Goal: Transaction & Acquisition: Purchase product/service

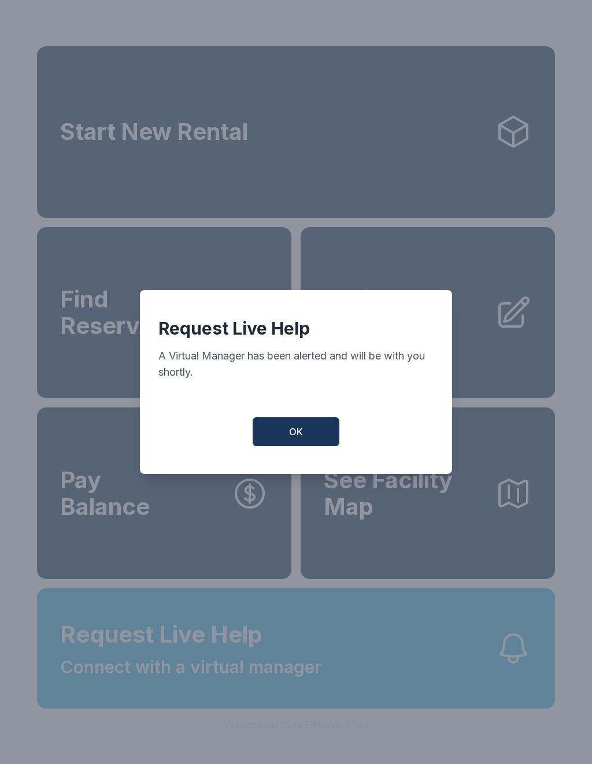
click at [294, 433] on span "OK" at bounding box center [296, 432] width 14 height 14
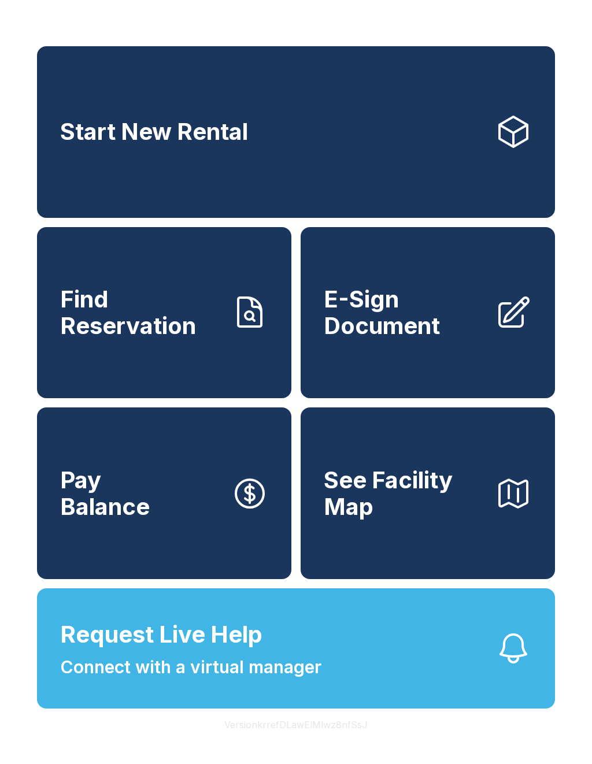
click at [504, 136] on icon at bounding box center [513, 131] width 37 height 37
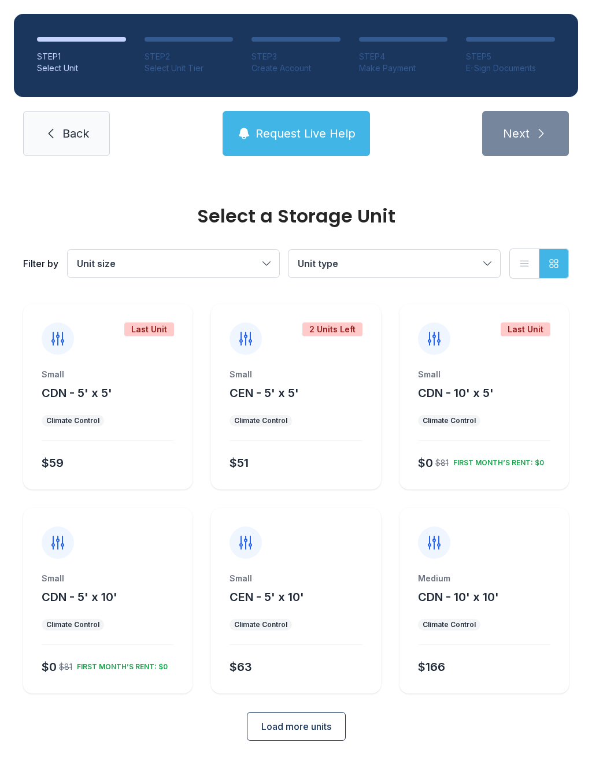
click at [509, 426] on ul "Climate Control" at bounding box center [484, 421] width 132 height 12
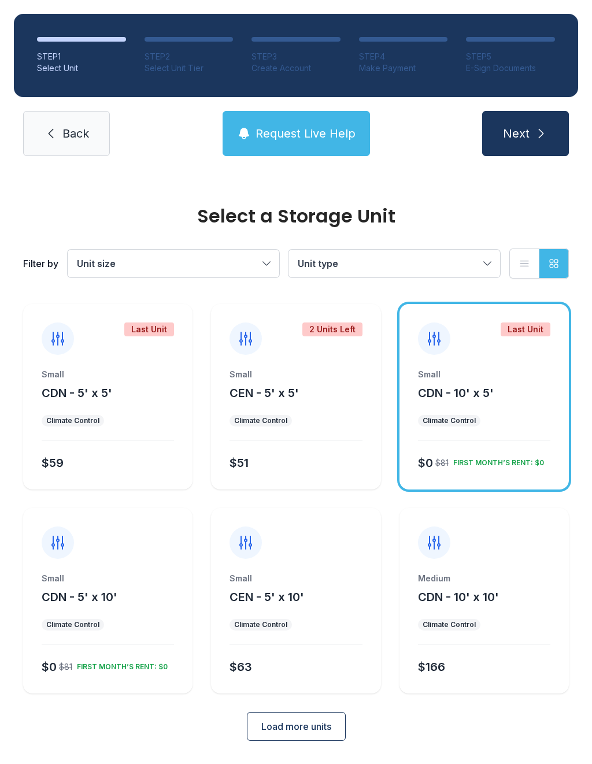
click at [491, 432] on div "Small CDN - 10' x 5' Climate Control $0 $81 FIRST MONTH’S RENT: $0" at bounding box center [484, 429] width 169 height 121
click at [548, 128] on icon "submit" at bounding box center [541, 134] width 14 height 14
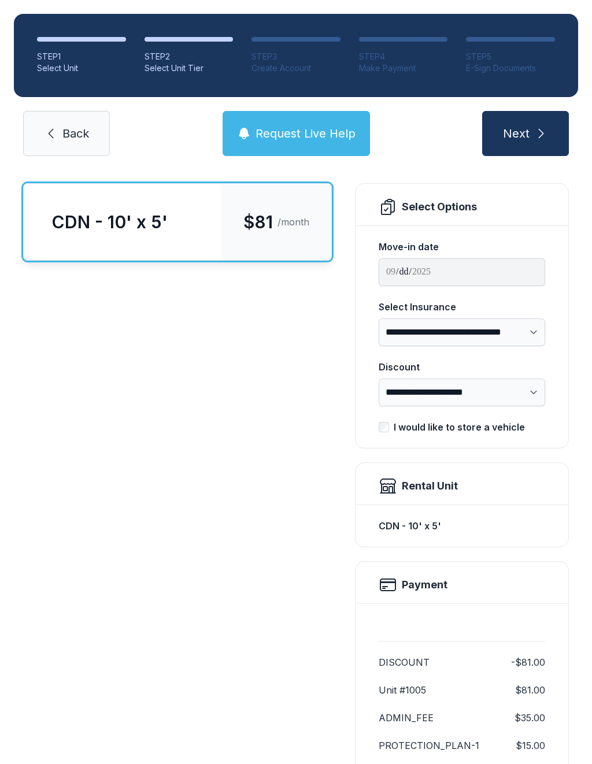
scroll to position [65, 0]
click at [511, 268] on input "**********" at bounding box center [462, 273] width 167 height 28
click at [457, 274] on input "**********" at bounding box center [462, 273] width 167 height 28
click at [309, 131] on span "Request Live Help" at bounding box center [306, 133] width 100 height 16
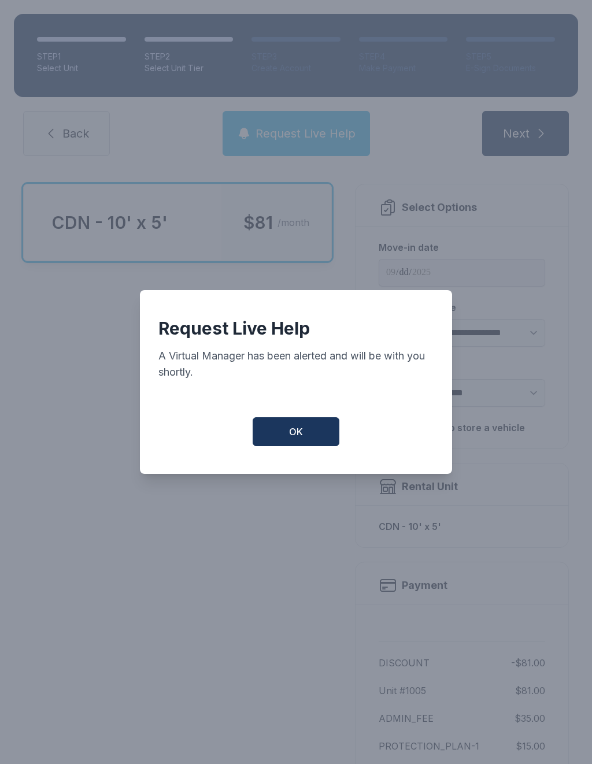
click at [308, 439] on button "OK" at bounding box center [296, 431] width 87 height 29
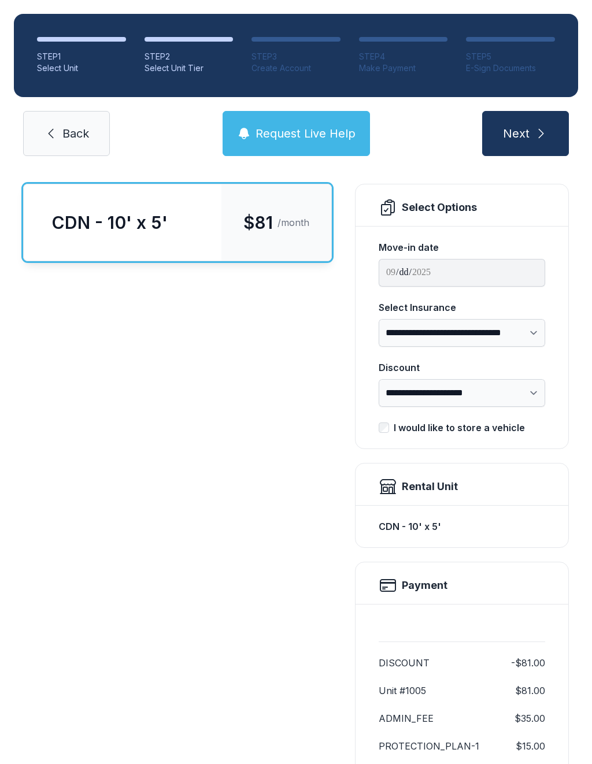
click at [528, 138] on span "Next" at bounding box center [516, 133] width 27 height 16
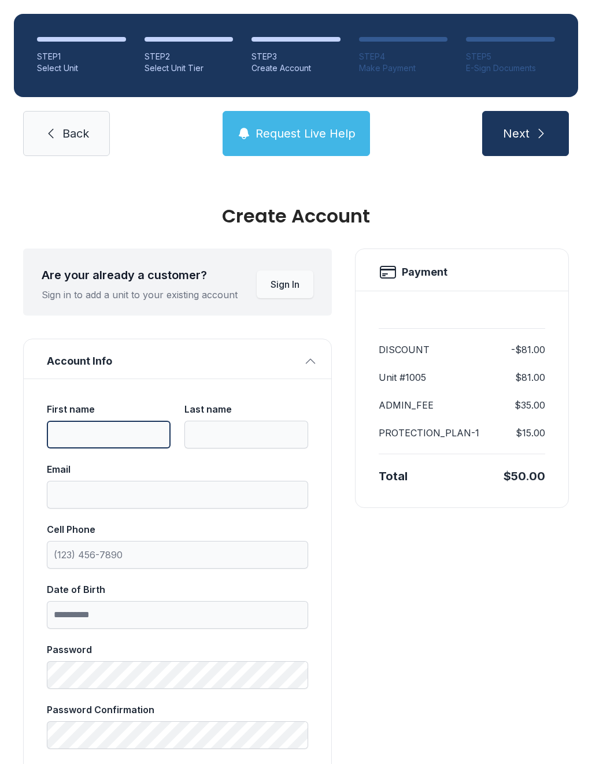
click at [121, 438] on input "First name" at bounding box center [109, 435] width 124 height 28
type input "*******"
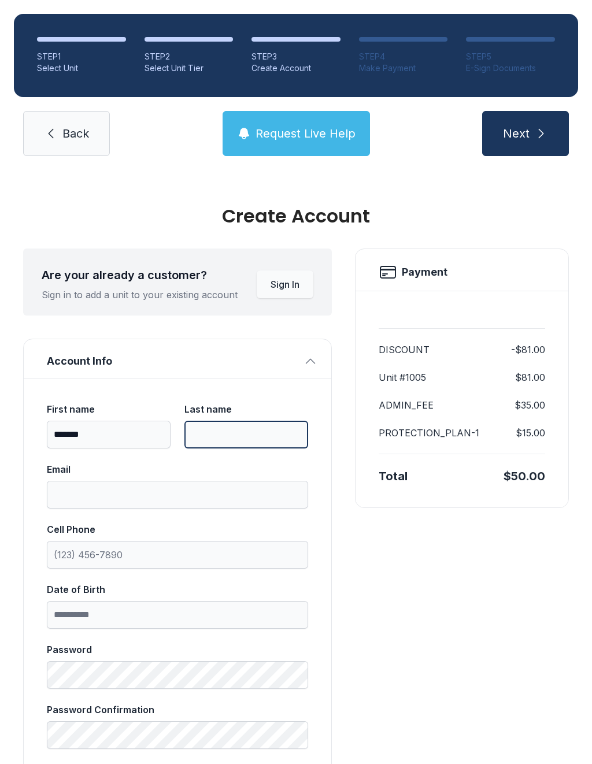
click at [213, 436] on input "Last name" at bounding box center [246, 435] width 124 height 28
type input "*****"
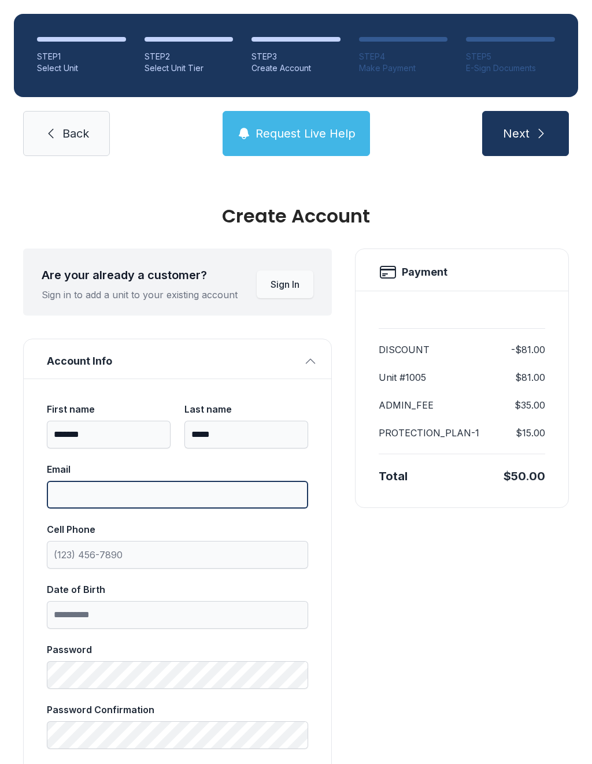
click at [114, 500] on input "Email" at bounding box center [177, 495] width 261 height 28
type input "**********"
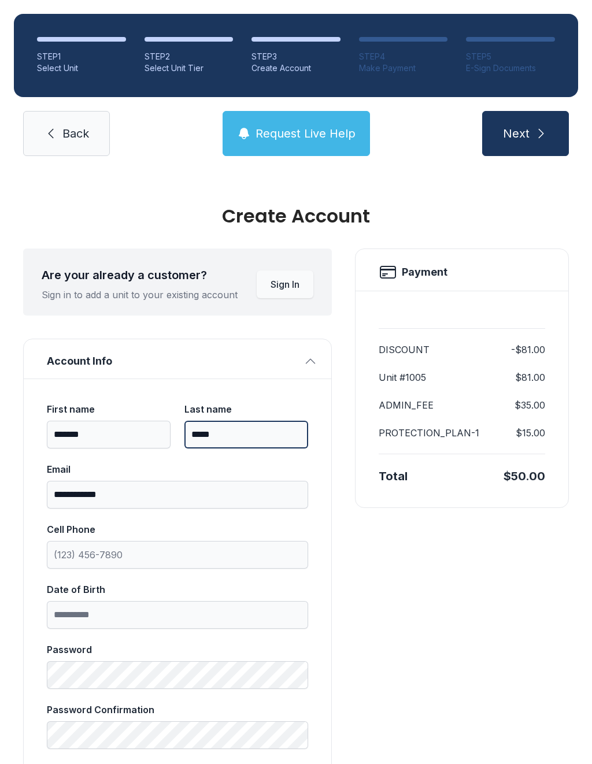
click at [254, 434] on input "*****" at bounding box center [246, 435] width 124 height 28
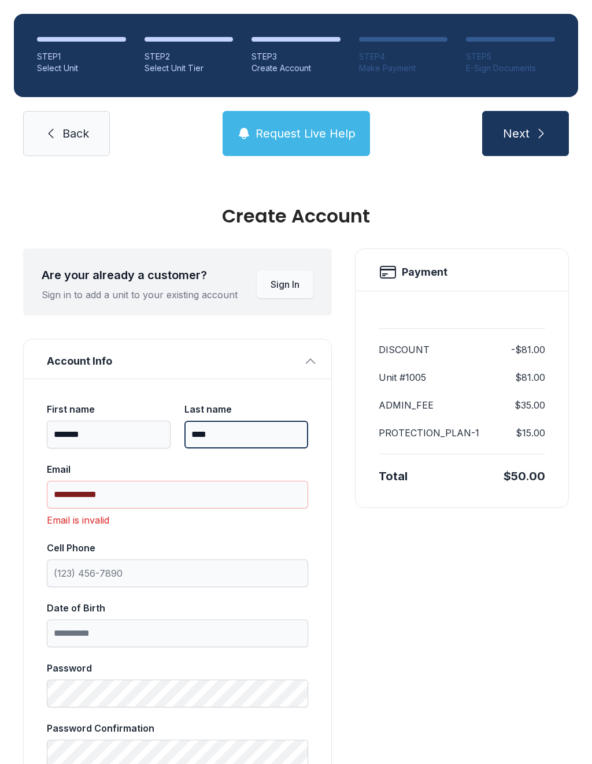
type input "*****"
click at [61, 135] on link "Back" at bounding box center [66, 133] width 87 height 45
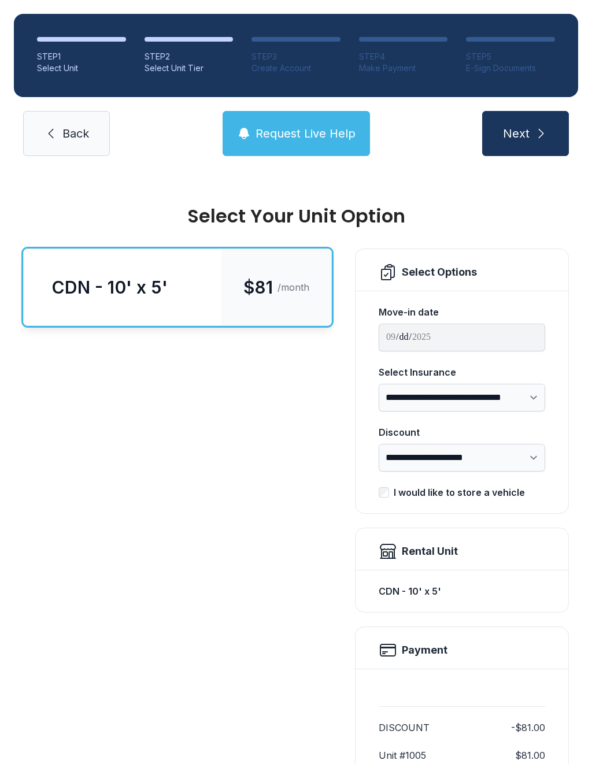
click at [56, 131] on icon at bounding box center [51, 134] width 14 height 14
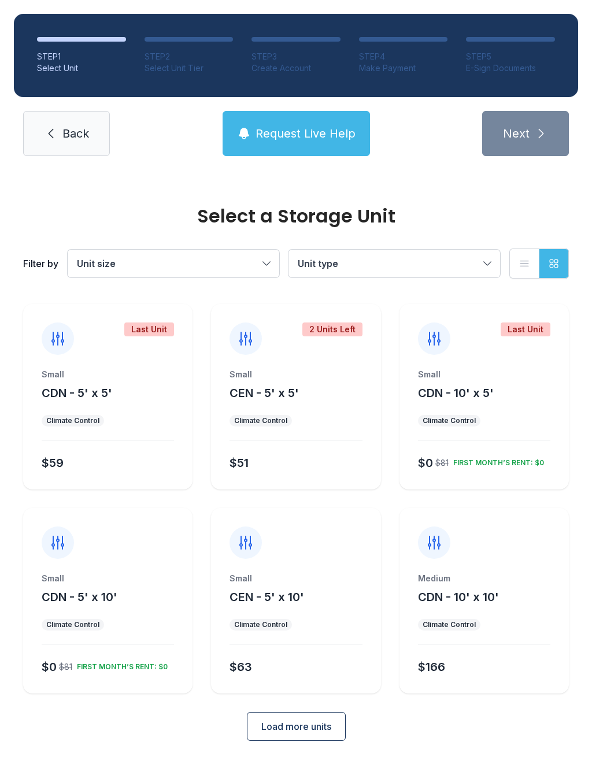
click at [116, 590] on span "CDN - 5' x 10'" at bounding box center [80, 597] width 76 height 14
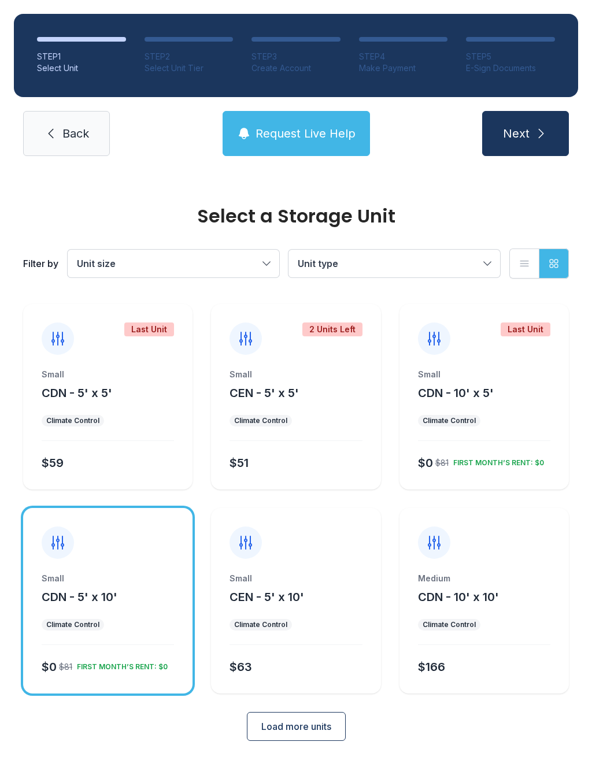
click at [530, 124] on button "Next" at bounding box center [525, 133] width 87 height 45
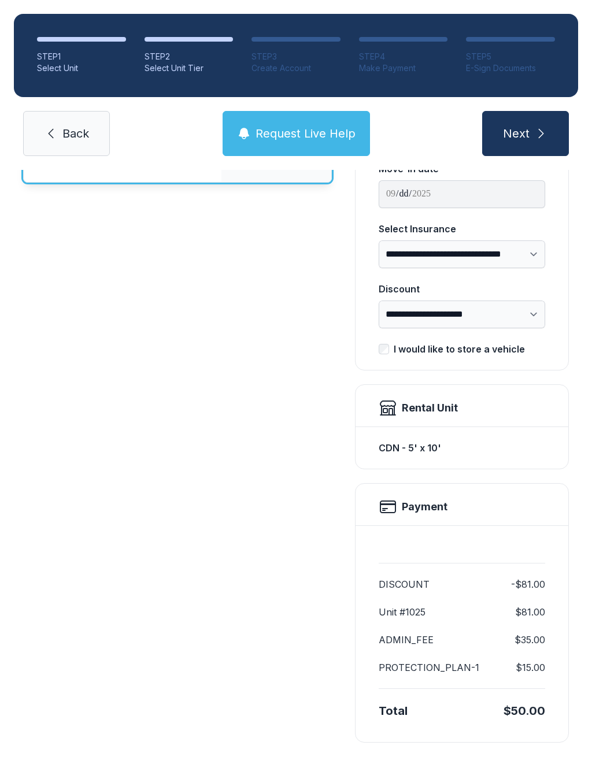
scroll to position [143, 0]
click at [72, 121] on link "Back" at bounding box center [66, 133] width 87 height 45
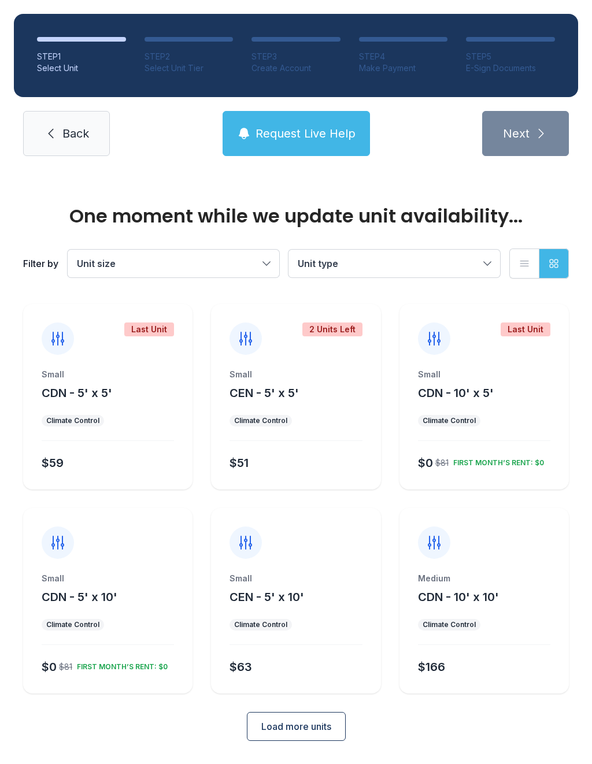
click at [483, 391] on span "CDN - 10' x 5'" at bounding box center [456, 393] width 76 height 14
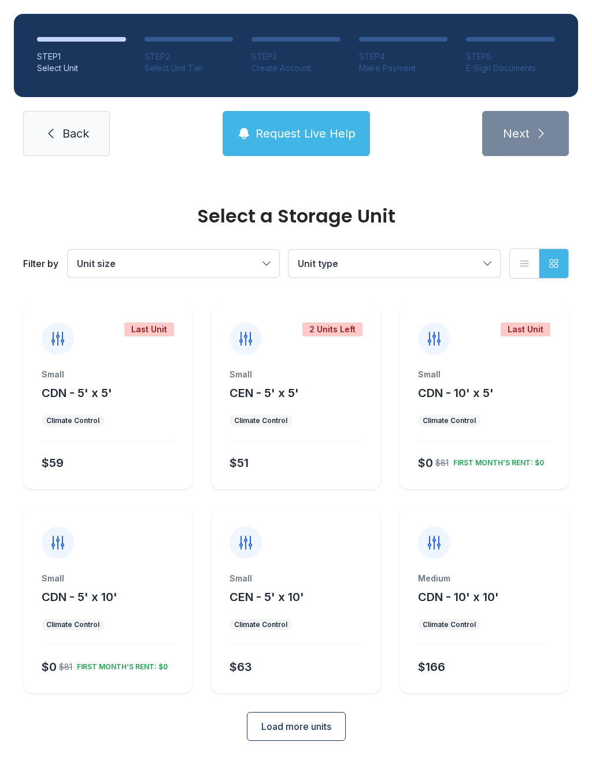
click at [522, 137] on span "Next" at bounding box center [516, 133] width 27 height 16
click at [470, 420] on div "Climate Control" at bounding box center [449, 420] width 53 height 9
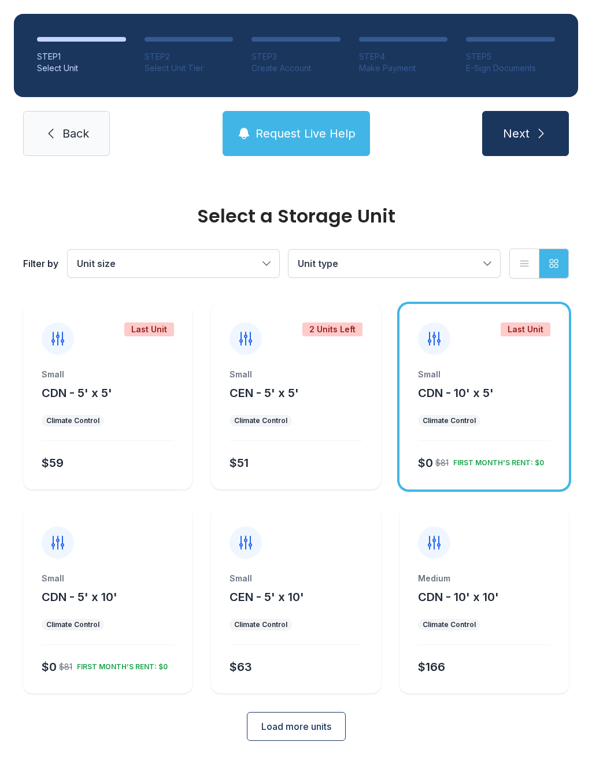
click at [518, 393] on div "Small CDN - 10' x 5'" at bounding box center [484, 385] width 132 height 32
click at [295, 734] on button "Load more units" at bounding box center [296, 726] width 99 height 29
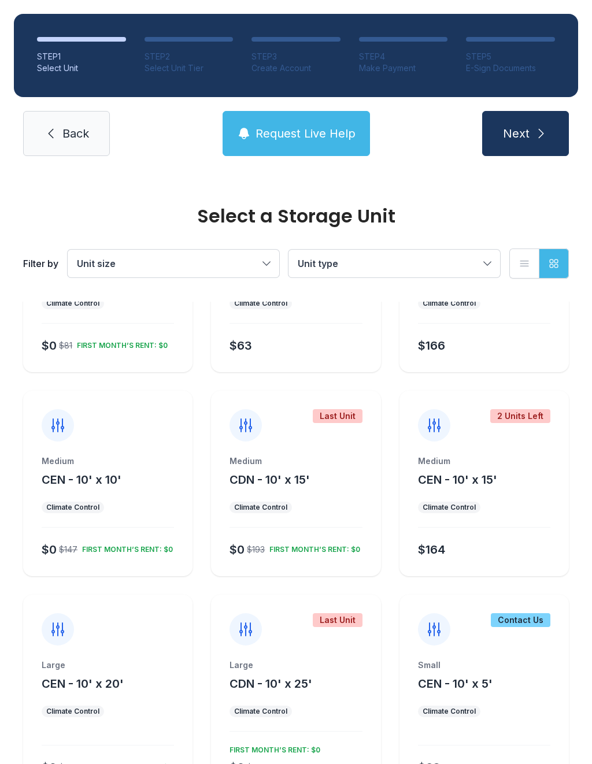
scroll to position [323, 0]
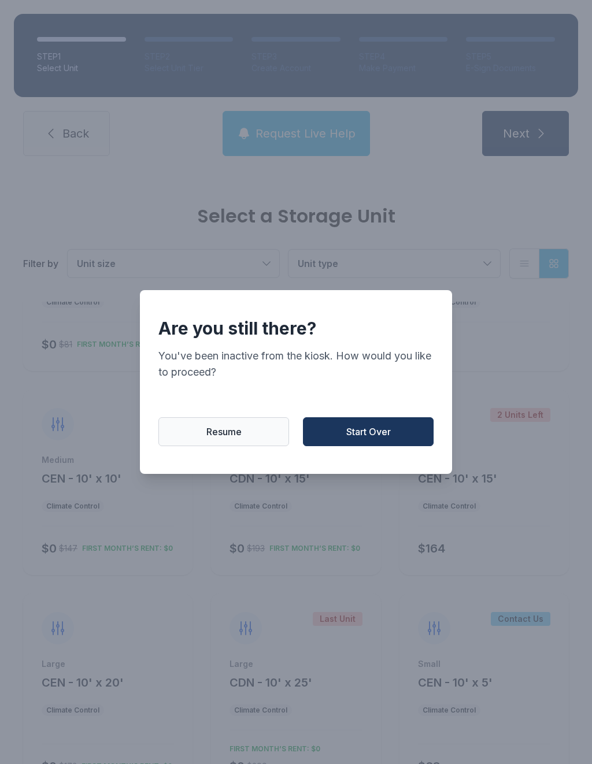
click at [215, 439] on span "Resume" at bounding box center [223, 432] width 35 height 14
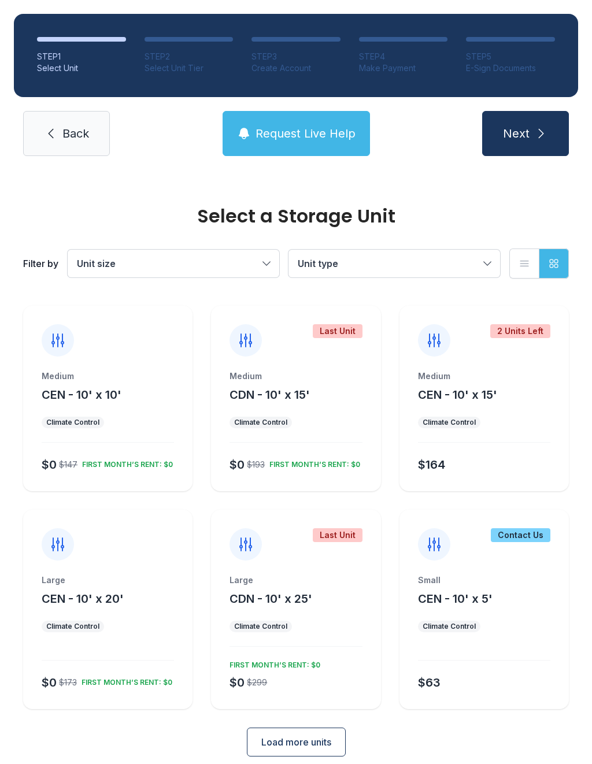
scroll to position [406, 0]
click at [311, 736] on span "Load more units" at bounding box center [296, 743] width 70 height 14
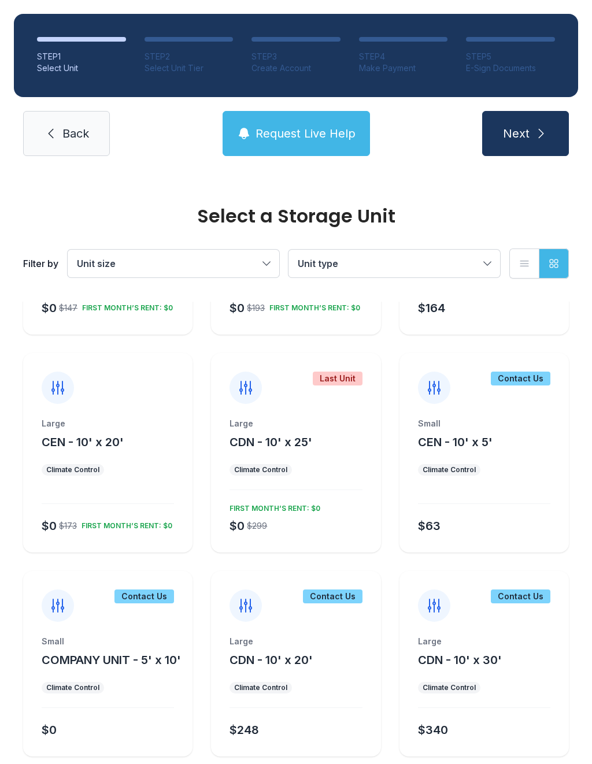
scroll to position [563, 0]
click at [309, 132] on span "Request Live Help" at bounding box center [306, 133] width 100 height 16
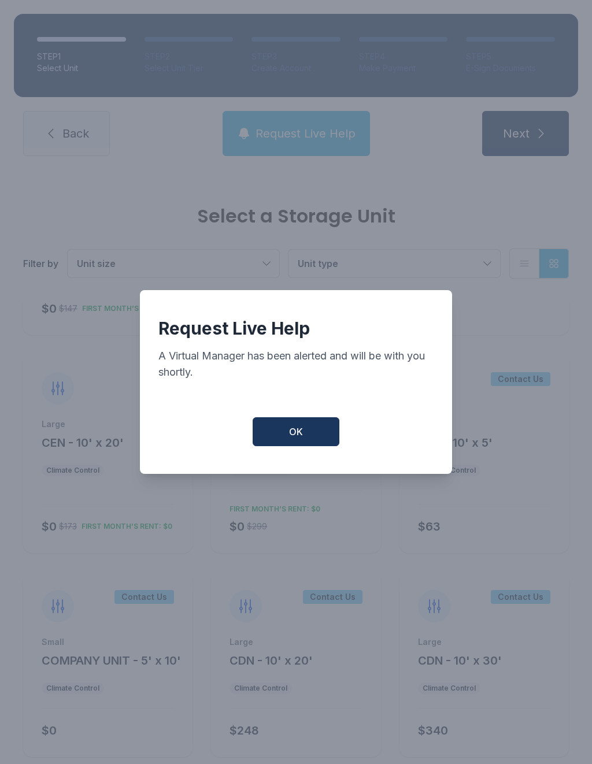
click at [305, 424] on button "OK" at bounding box center [296, 431] width 87 height 29
